Goal: Navigation & Orientation: Find specific page/section

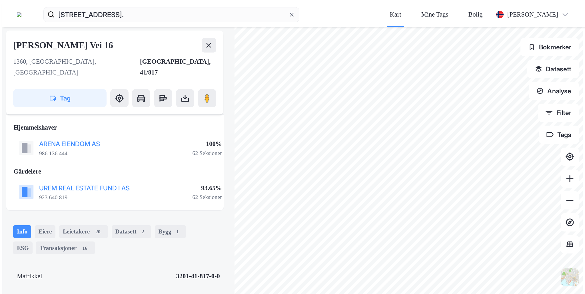
scroll to position [40, 0]
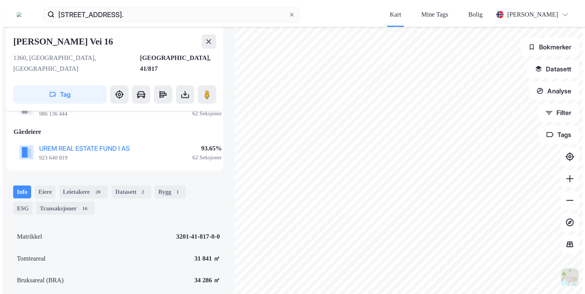
click at [289, 12] on icon at bounding box center [291, 14] width 5 height 5
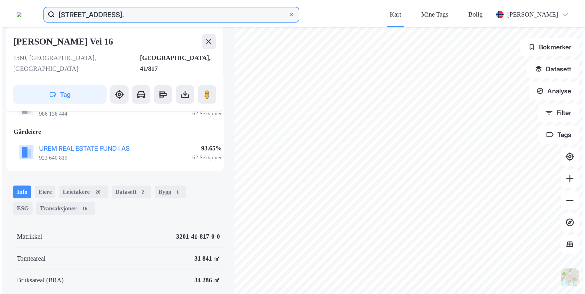
click at [220, 8] on input "[STREET_ADDRESS]." at bounding box center [171, 14] width 233 height 18
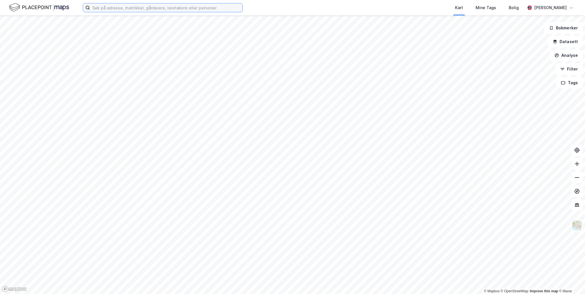
click at [101, 7] on input at bounding box center [166, 7] width 153 height 9
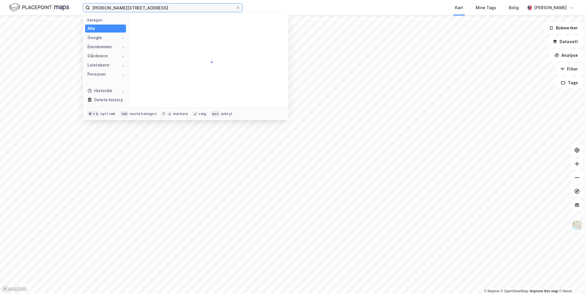
type input "[PERSON_NAME][STREET_ADDRESS]"
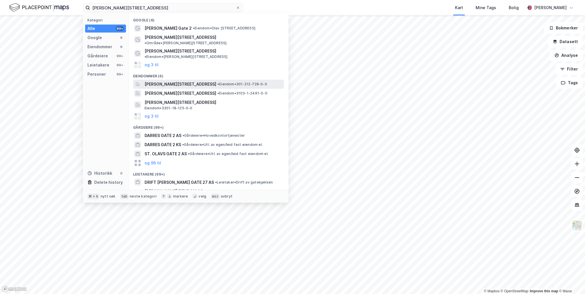
click at [176, 81] on span "Olav Kyrres gate 2, 0273, OSLO, OSLO" at bounding box center [181, 84] width 72 height 7
